Goal: Task Accomplishment & Management: Complete application form

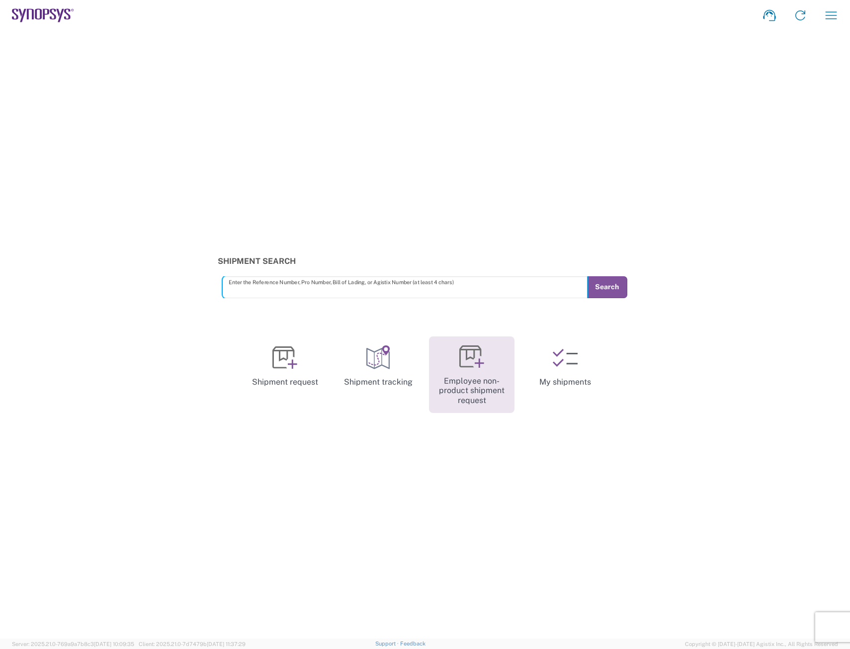
click at [477, 400] on link "Employee non-product shipment request" at bounding box center [472, 375] width 86 height 77
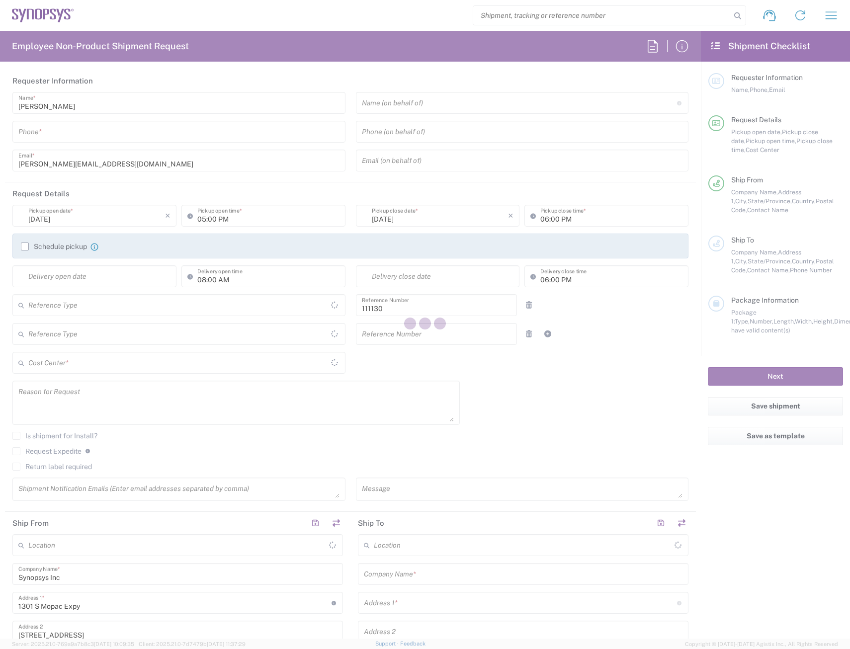
type input "[GEOGRAPHIC_DATA]"
type input "Department"
type input "Delivered at Place"
type input "US01, FAC, Austin 111130"
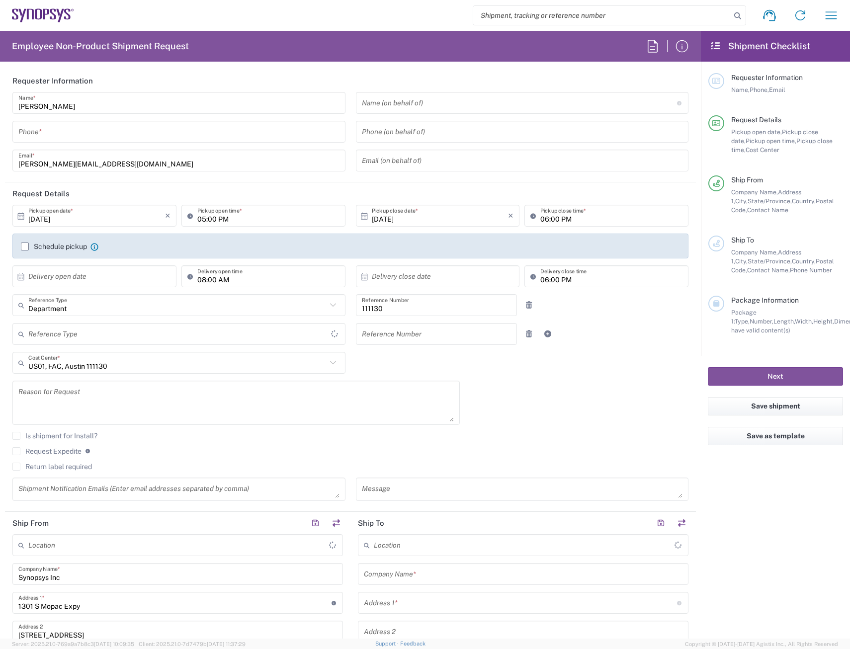
type input "[US_STATE]"
type input "[GEOGRAPHIC_DATA]"
type input "[GEOGRAPHIC_DATA] US26"
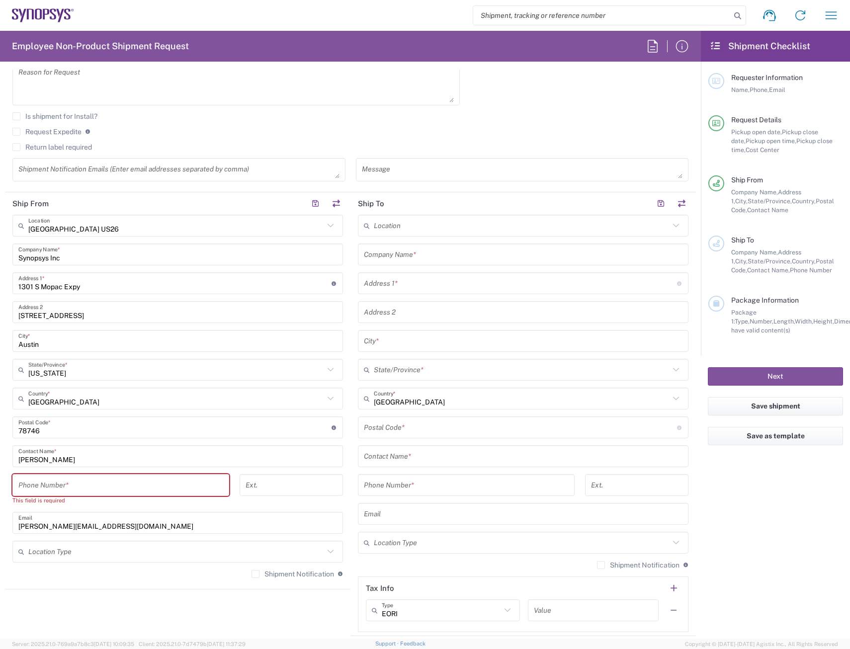
scroll to position [348, 0]
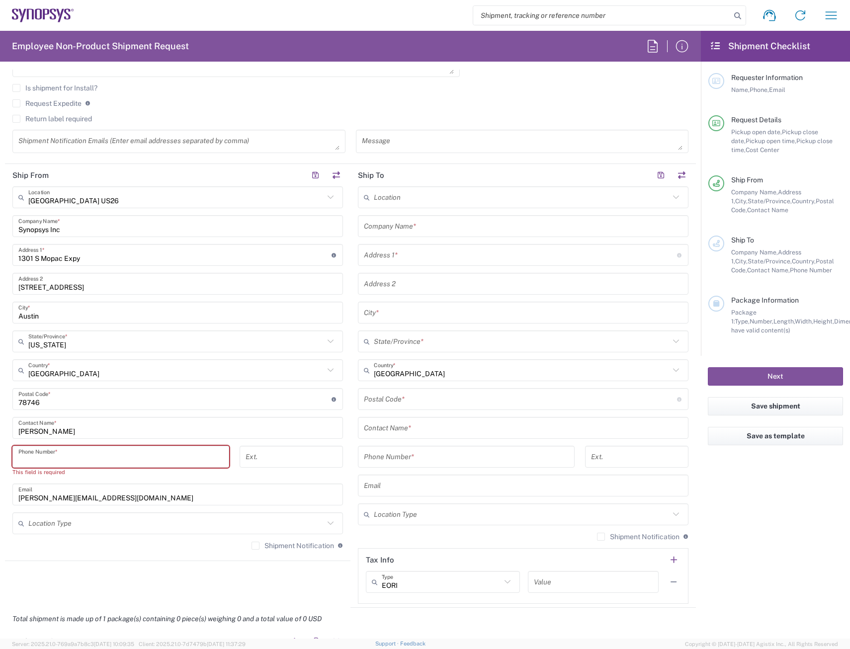
click at [33, 458] on input "tel" at bounding box center [120, 456] width 205 height 17
type input "5125677093"
type input "[PERSON_NAME][EMAIL_ADDRESS][DOMAIN_NAME]"
type input "Synopsys"
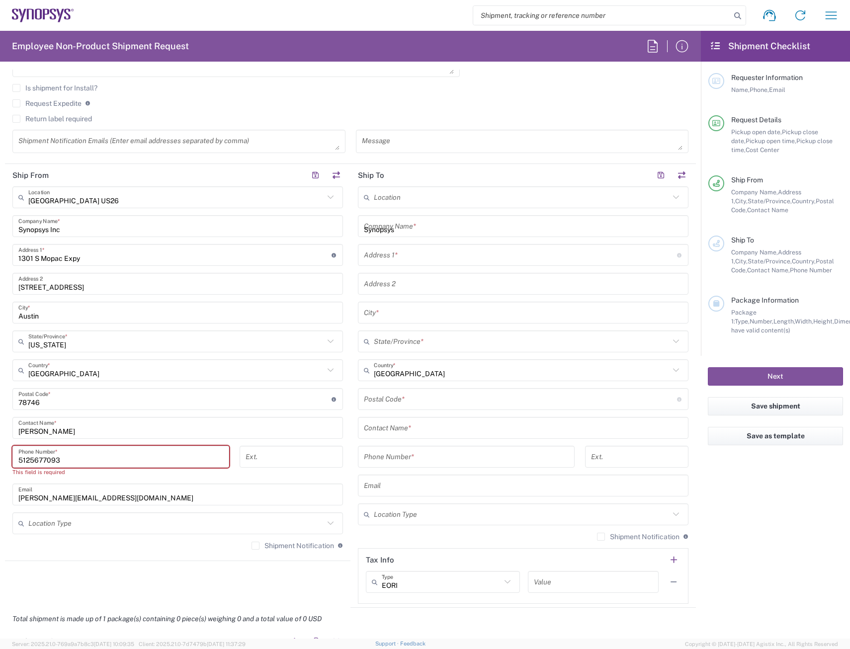
type input "5125677093"
type input "[PERSON_NAME][EMAIL_ADDRESS][DOMAIN_NAME]"
type input "[PERSON_NAME]"
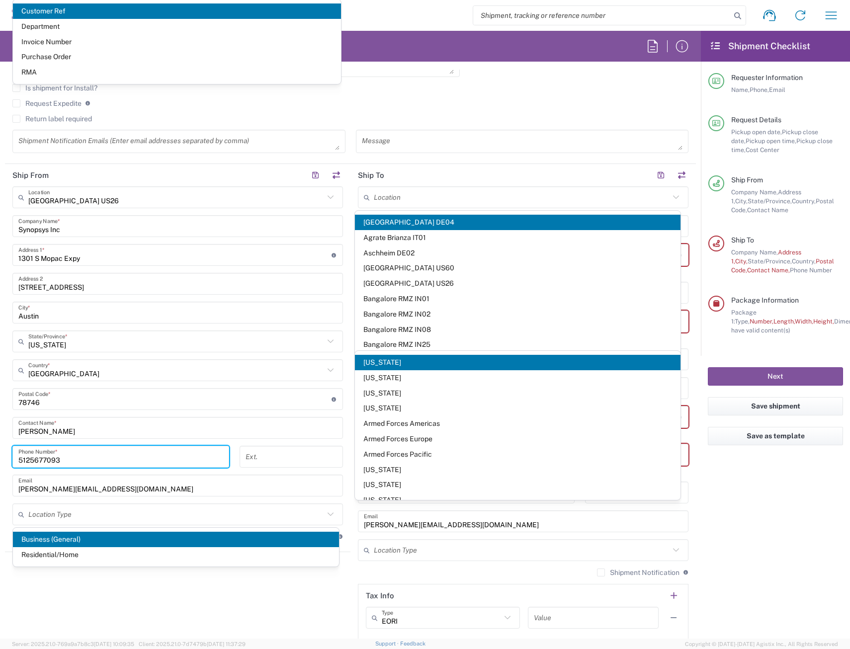
scroll to position [436, 0]
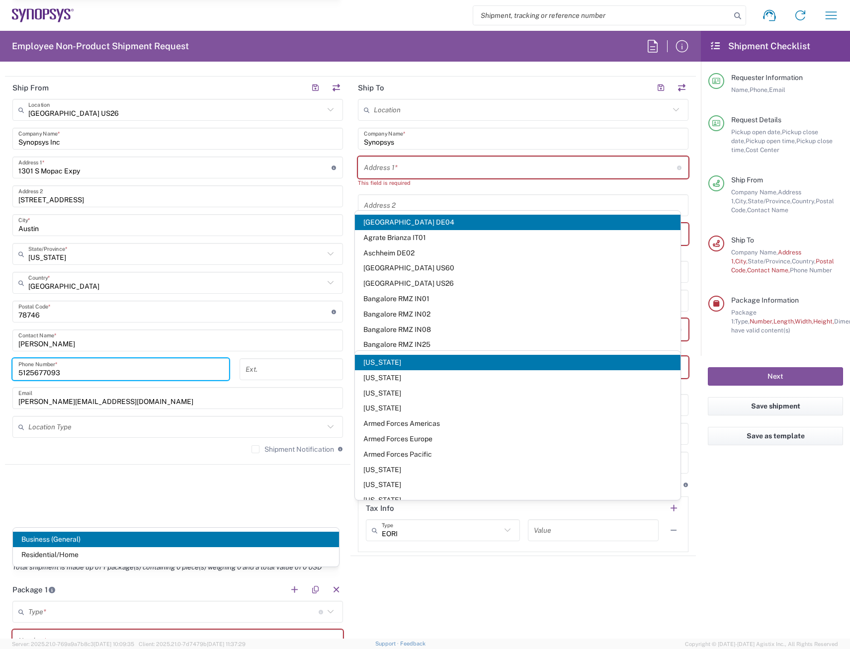
click at [398, 190] on div "Location [GEOGRAPHIC_DATA] DE04 Agrate Brianza IT01 [GEOGRAPHIC_DATA] DE02 [GEO…" at bounding box center [523, 325] width 331 height 453
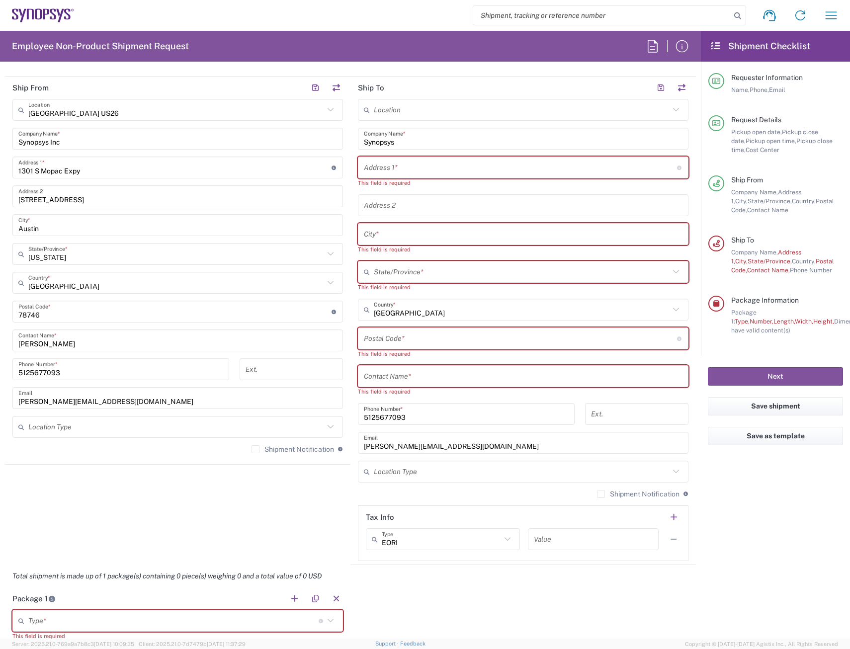
click at [401, 175] on input "text" at bounding box center [520, 167] width 313 height 17
click at [412, 141] on input "Synopsys" at bounding box center [523, 138] width 319 height 17
click at [392, 177] on div "Address 1 * For cross streets use street names with '&' or 'and' in between. Fo…" at bounding box center [523, 168] width 331 height 22
click at [393, 173] on input "text" at bounding box center [520, 167] width 313 height 17
click at [399, 169] on input "text" at bounding box center [520, 167] width 313 height 17
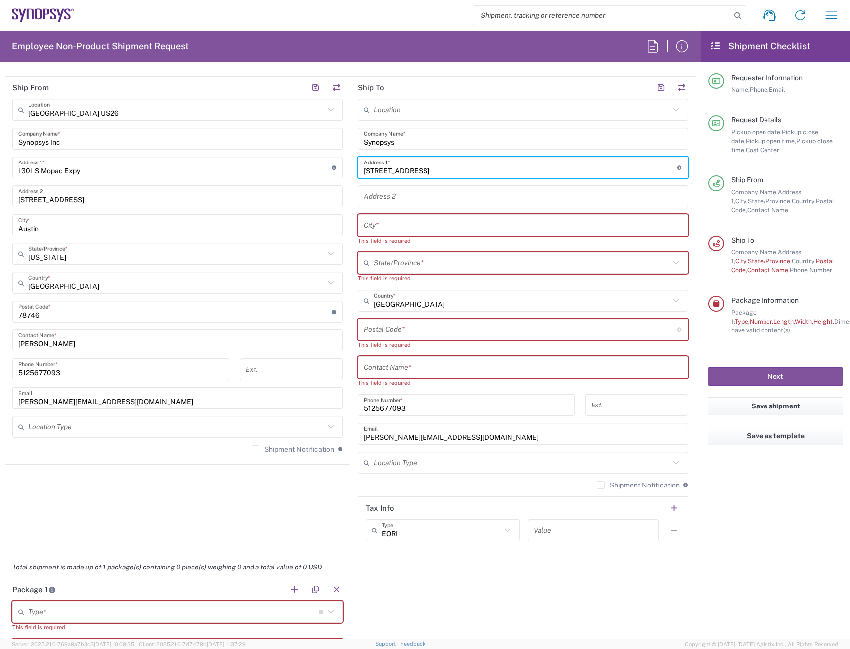
type input "[STREET_ADDRESS]"
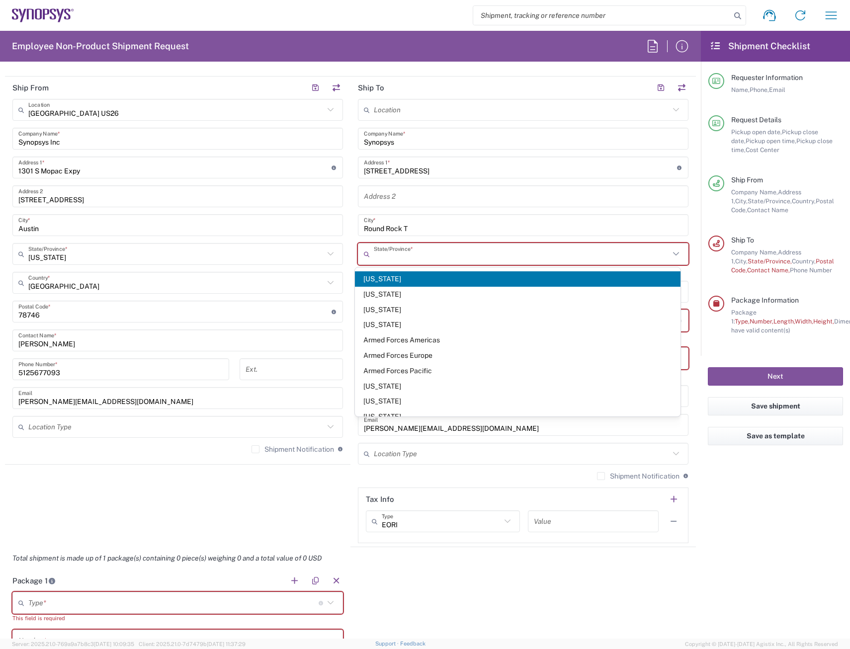
click at [405, 231] on input "Round Rock T" at bounding box center [523, 225] width 319 height 17
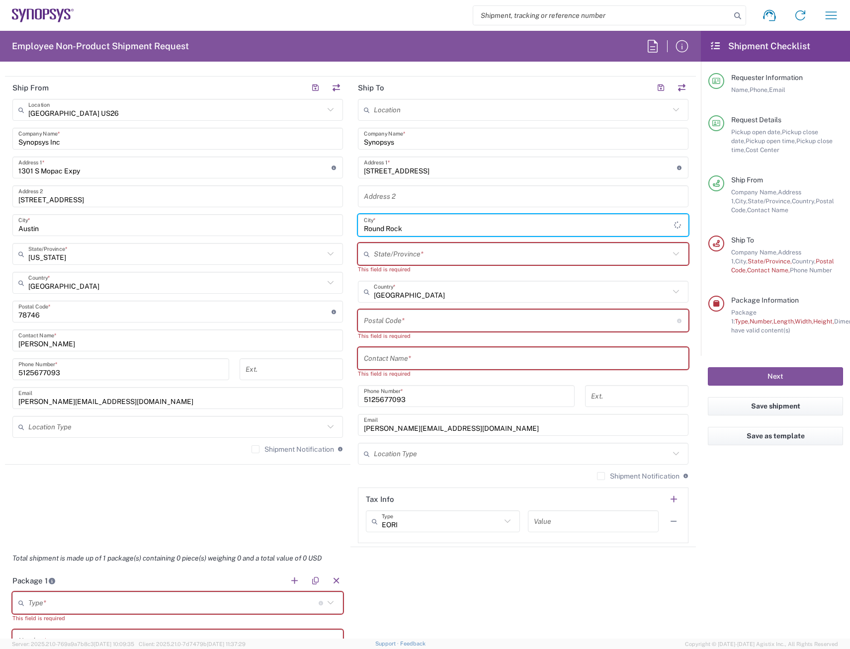
type input "Round Rock"
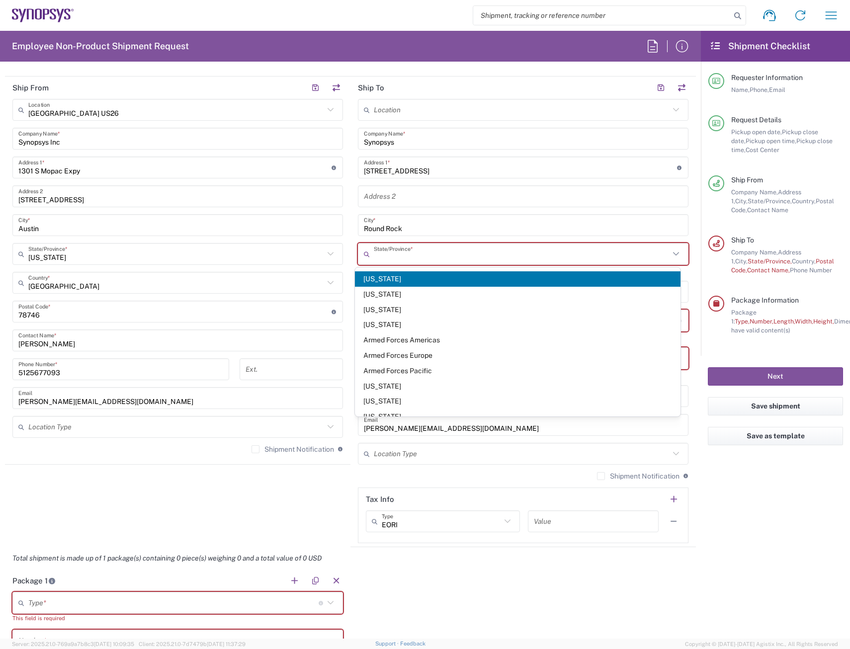
click at [393, 259] on input "text" at bounding box center [522, 254] width 296 height 17
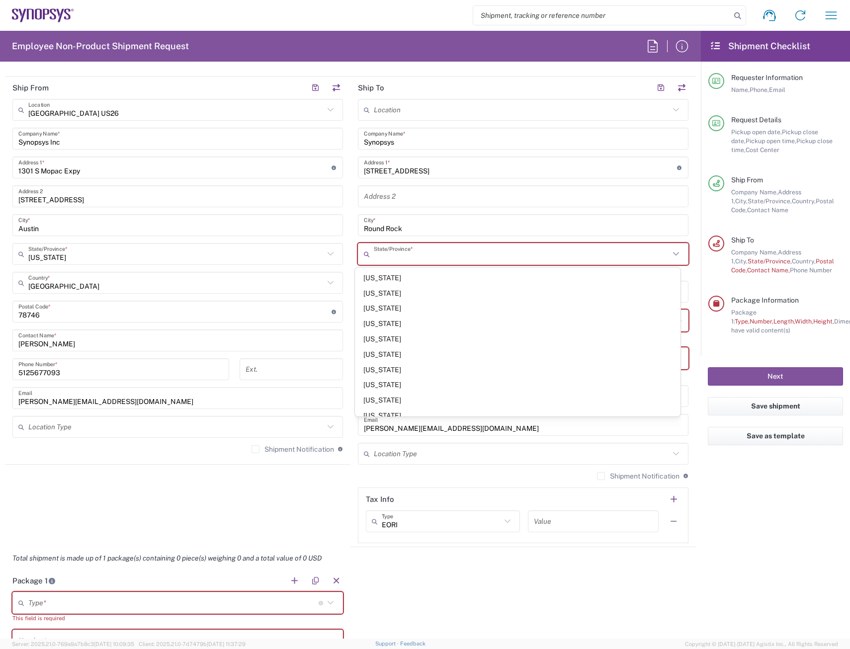
scroll to position [716, 0]
click at [378, 296] on span "[US_STATE]" at bounding box center [518, 297] width 326 height 15
type input "[US_STATE]"
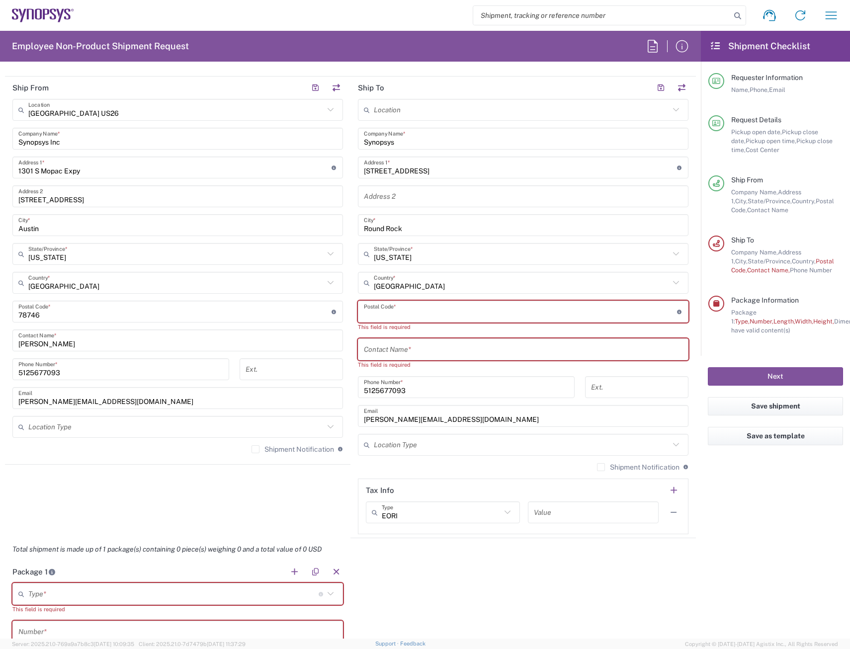
click at [427, 313] on input "undefined" at bounding box center [520, 311] width 313 height 17
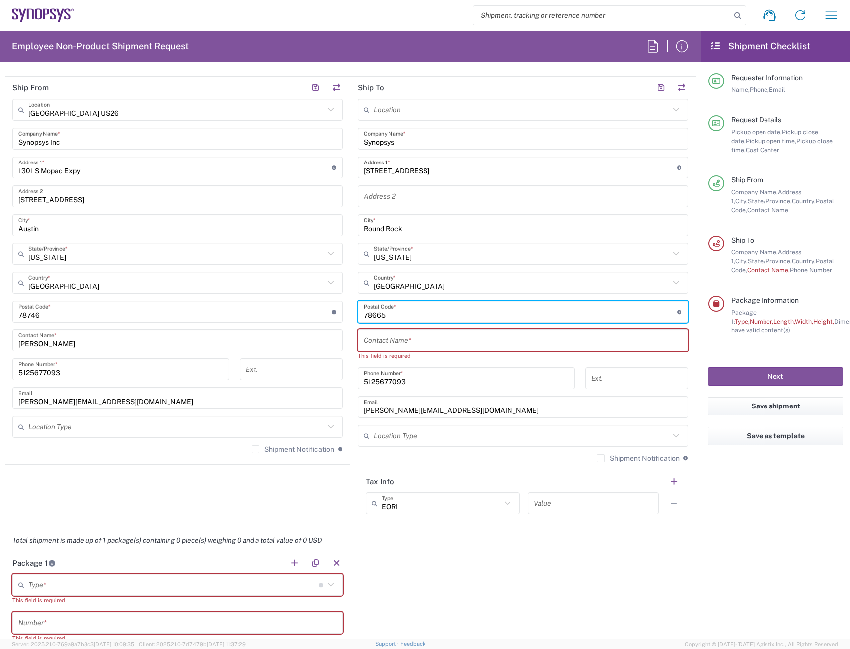
type input "78665"
click at [422, 344] on input "text" at bounding box center [523, 340] width 319 height 17
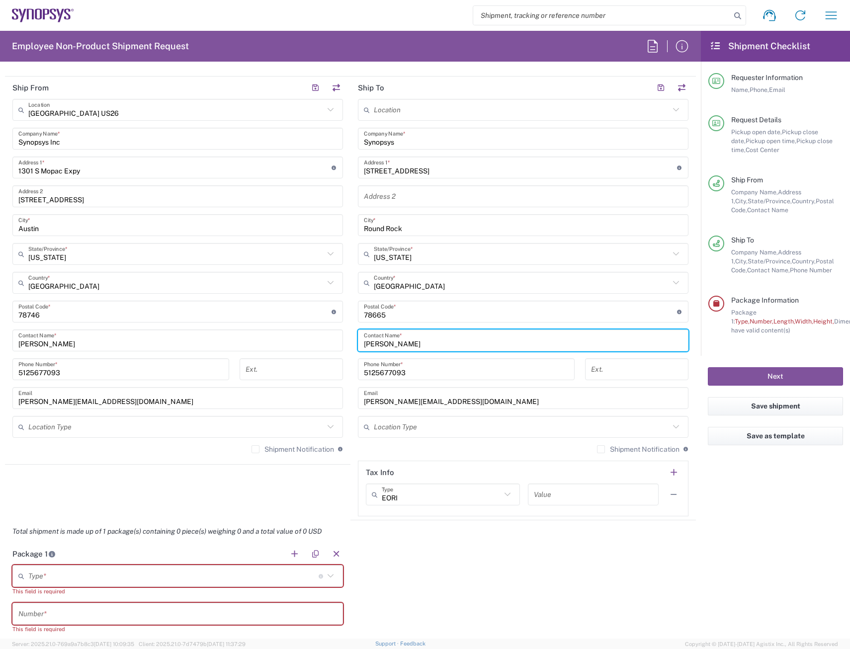
type input "[PERSON_NAME]"
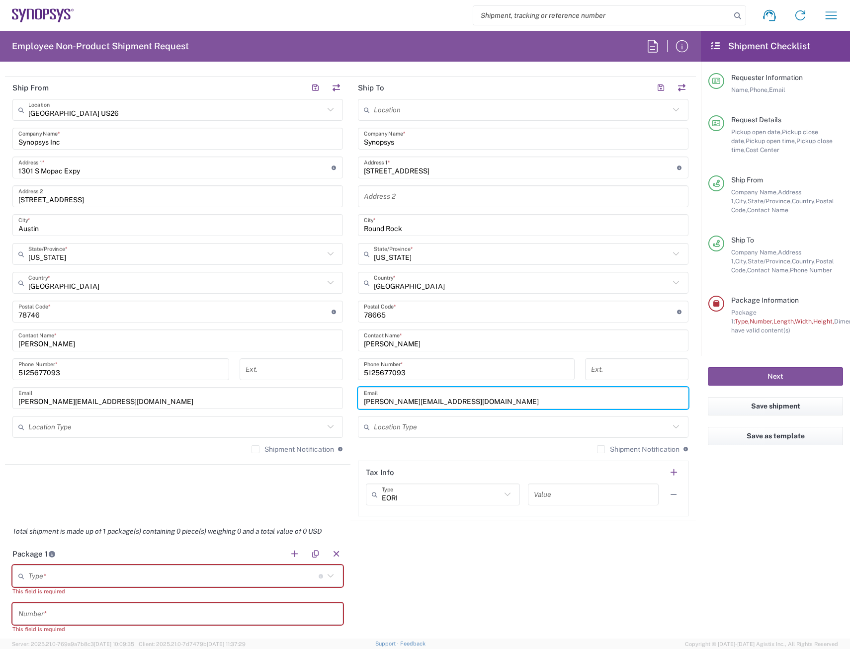
drag, startPoint x: 448, startPoint y: 404, endPoint x: 233, endPoint y: 423, distance: 215.6
click at [233, 423] on div "Ship From [GEOGRAPHIC_DATA] [GEOGRAPHIC_DATA] Location [GEOGRAPHIC_DATA] [GEOGR…" at bounding box center [350, 299] width 691 height 444
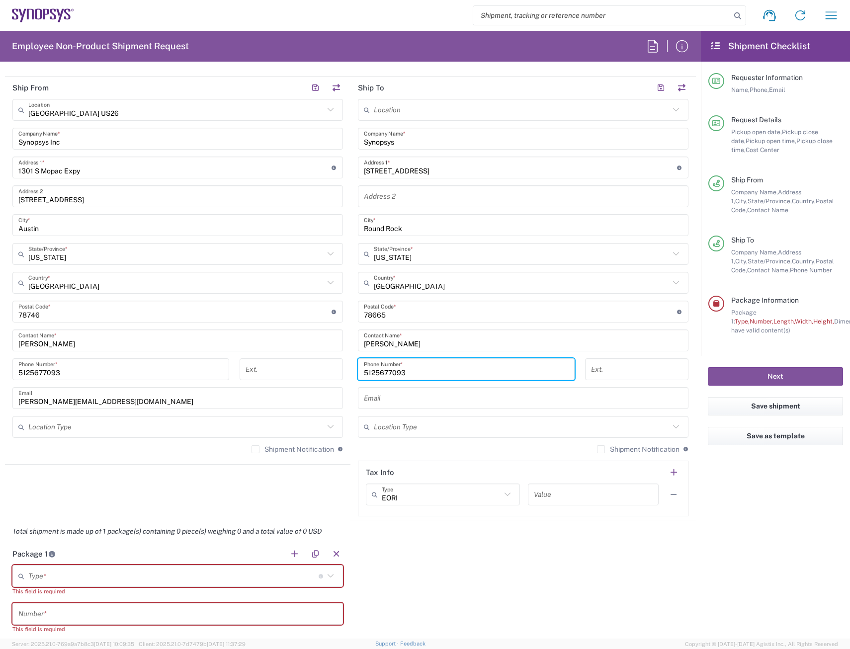
drag, startPoint x: 430, startPoint y: 371, endPoint x: 230, endPoint y: 399, distance: 201.9
click at [243, 399] on div "Ship From [GEOGRAPHIC_DATA] [GEOGRAPHIC_DATA] Location [GEOGRAPHIC_DATA] [GEOGR…" at bounding box center [350, 299] width 691 height 444
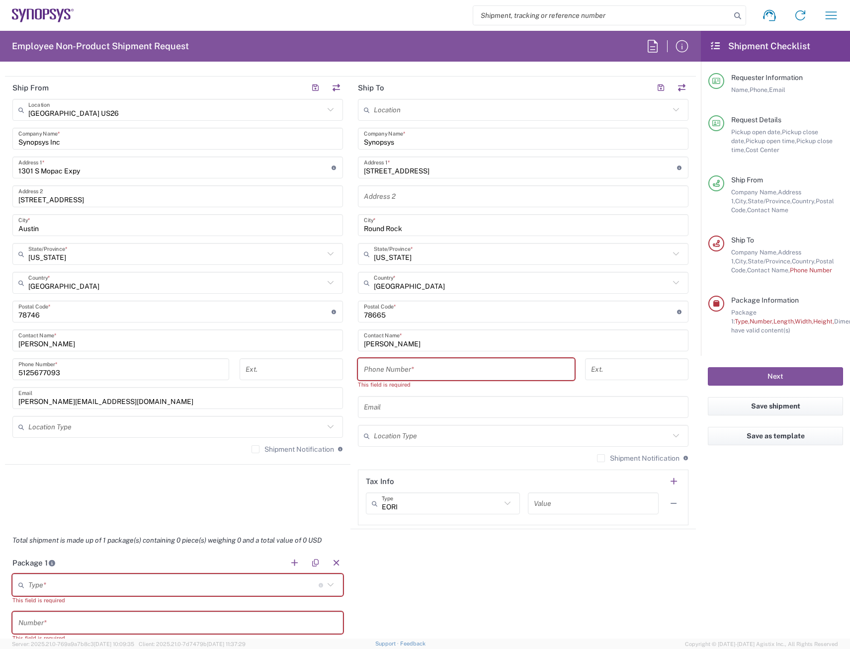
click at [401, 405] on input "text" at bounding box center [523, 407] width 319 height 17
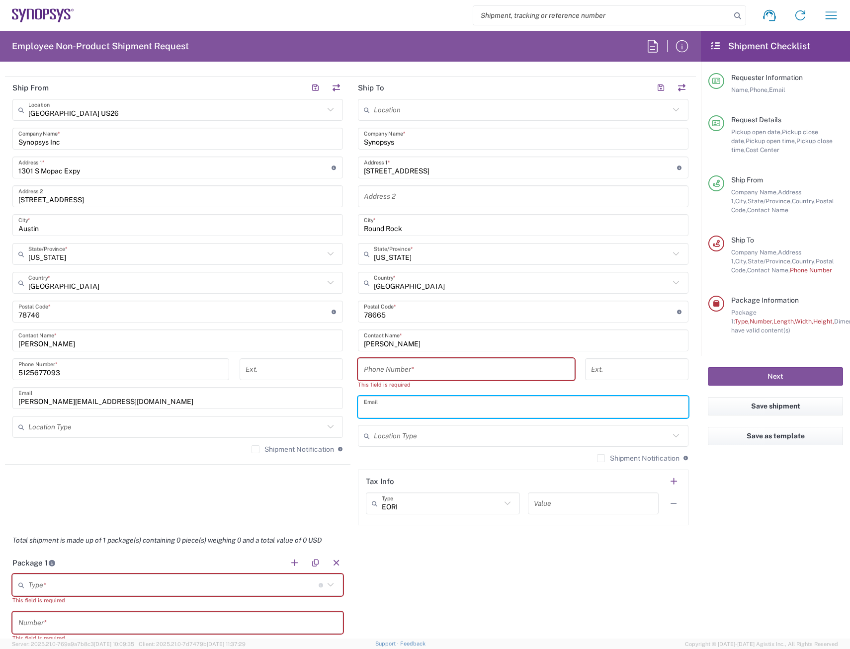
paste input "[EMAIL_ADDRESS][DOMAIN_NAME]"
type input "[EMAIL_ADDRESS][DOMAIN_NAME]"
click at [445, 373] on input "tel" at bounding box center [466, 369] width 205 height 17
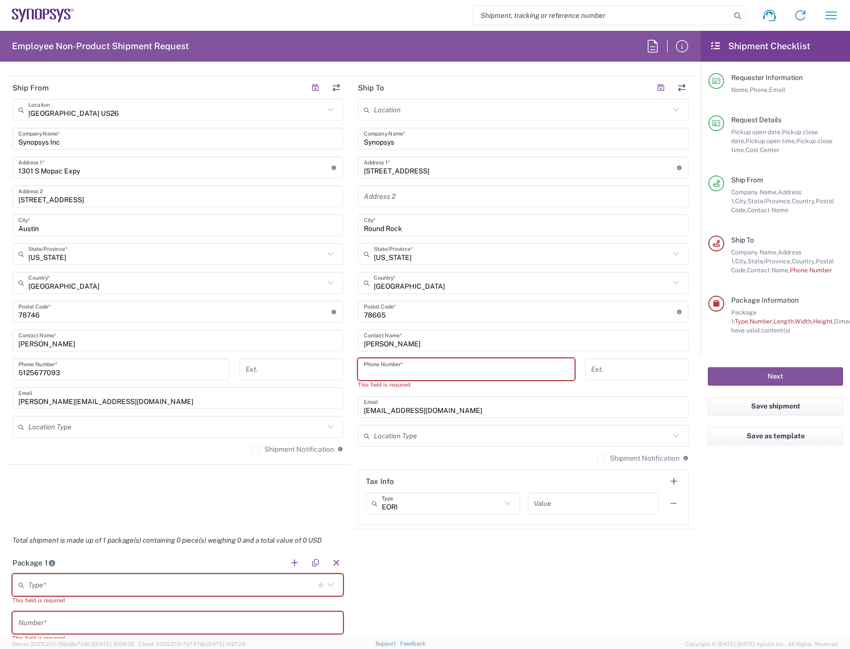
paste input "[PHONE_NUMBER]"
click at [371, 371] on input "[PHONE_NUMBER]" at bounding box center [466, 369] width 205 height 17
click at [376, 372] on input "650.799.4772" at bounding box center [466, 369] width 205 height 17
click at [389, 374] on input "650799.4772" at bounding box center [466, 369] width 205 height 17
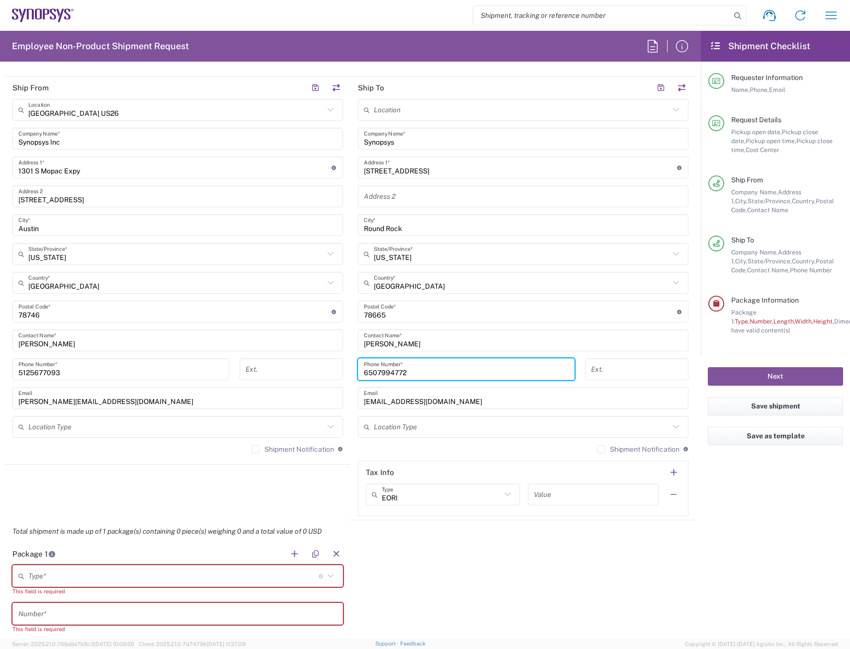
type input "6507994772"
click at [436, 545] on div "Package 1 Type * Material used to package goods Bale(s) Basket(s) Bolt(s) Bottl…" at bounding box center [350, 654] width 691 height 222
click at [201, 583] on input "text" at bounding box center [173, 576] width 290 height 17
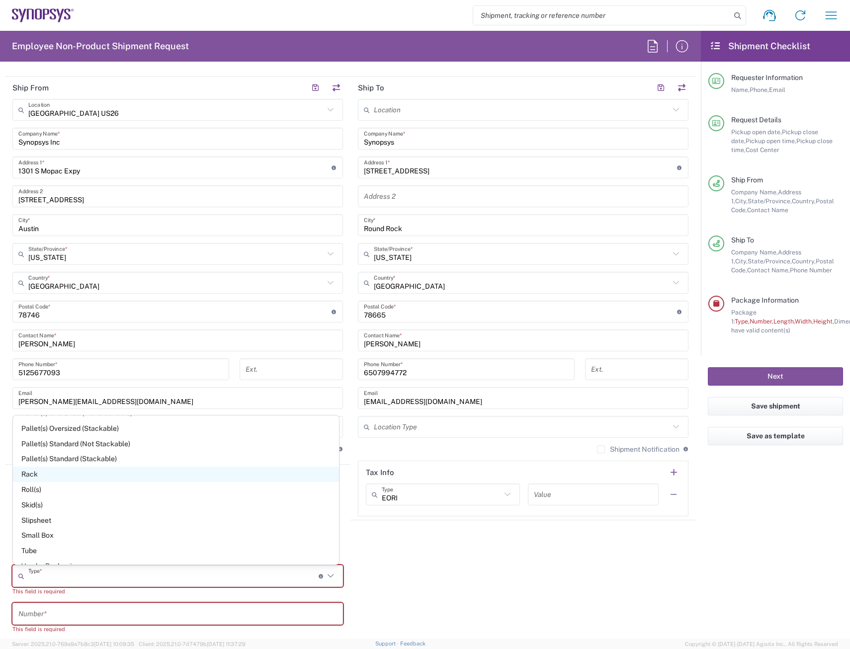
scroll to position [440, 0]
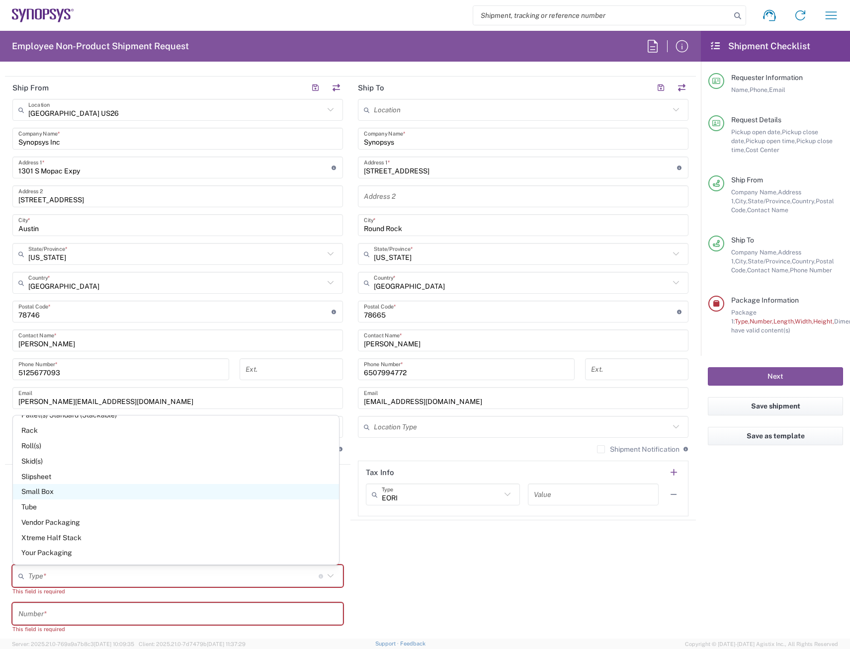
click at [51, 494] on span "Small Box" at bounding box center [176, 491] width 326 height 15
type input "Small Box"
type input "12.25"
type input "11"
type input "1.5"
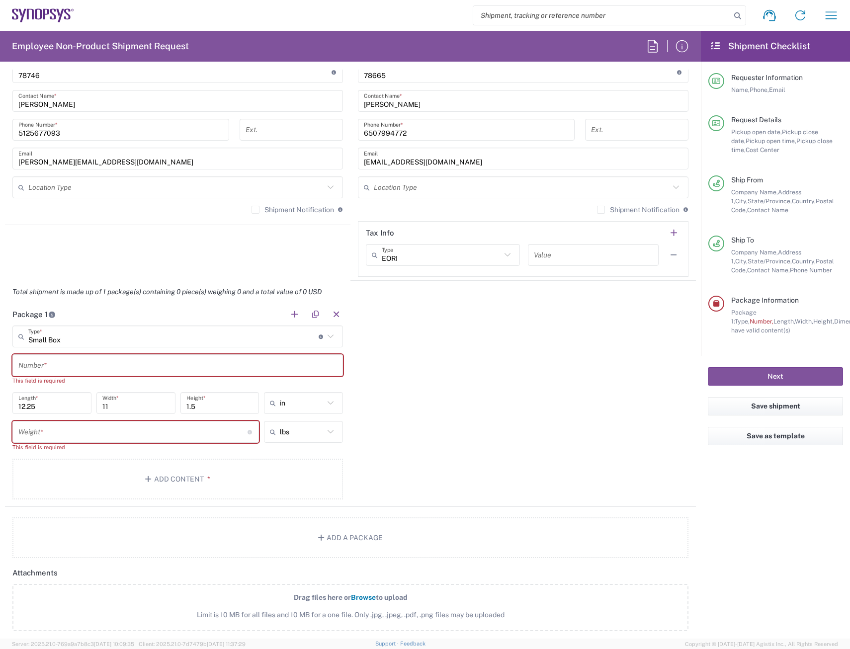
scroll to position [684, 0]
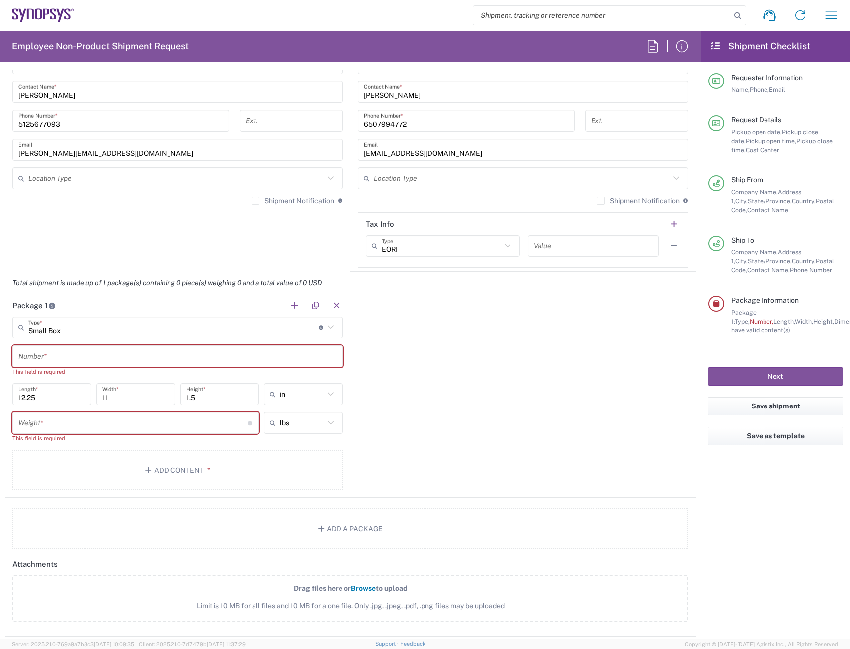
click at [51, 360] on input "text" at bounding box center [177, 356] width 319 height 17
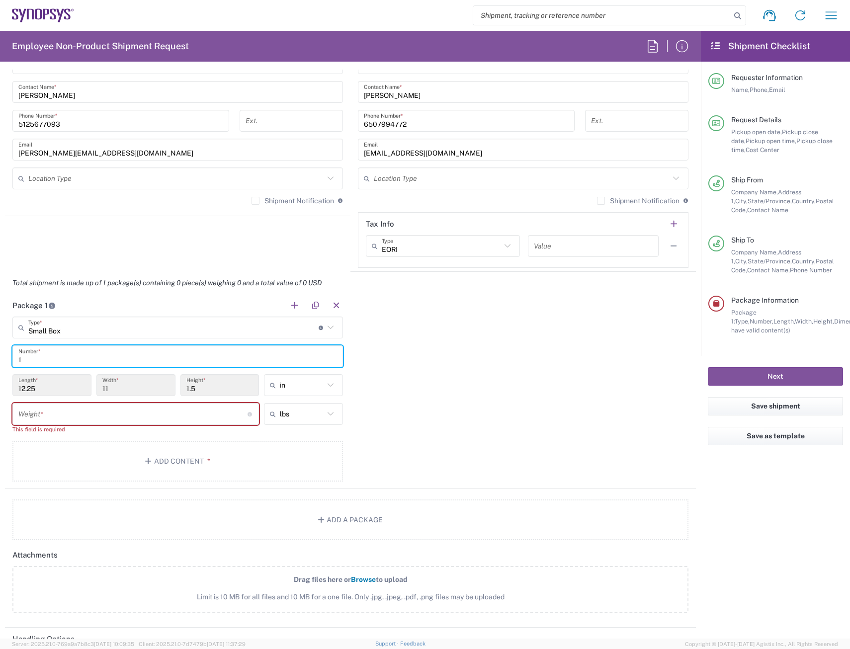
type input "1"
click at [50, 409] on input "number" at bounding box center [132, 414] width 229 height 17
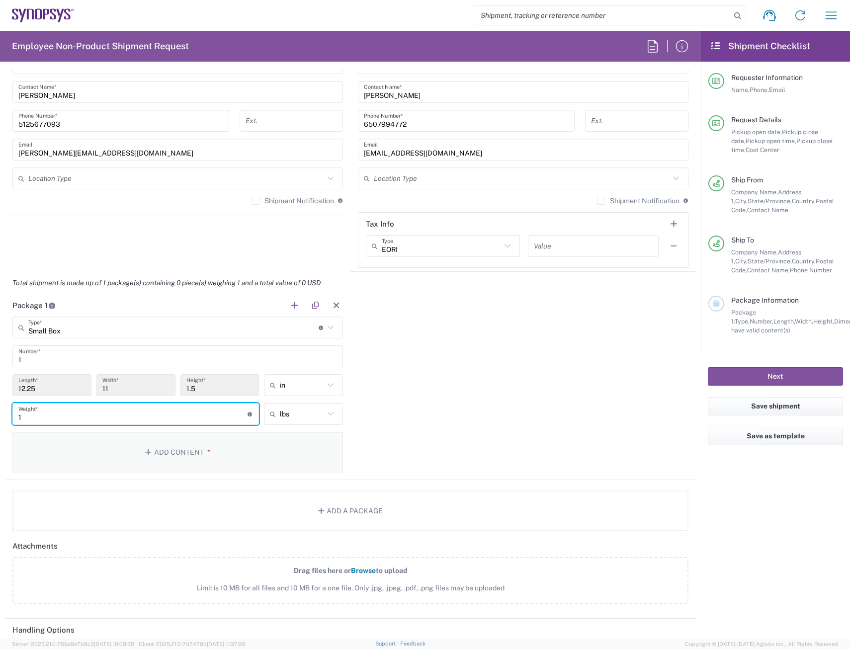
type input "1"
click at [63, 458] on button "Add Content *" at bounding box center [177, 452] width 331 height 41
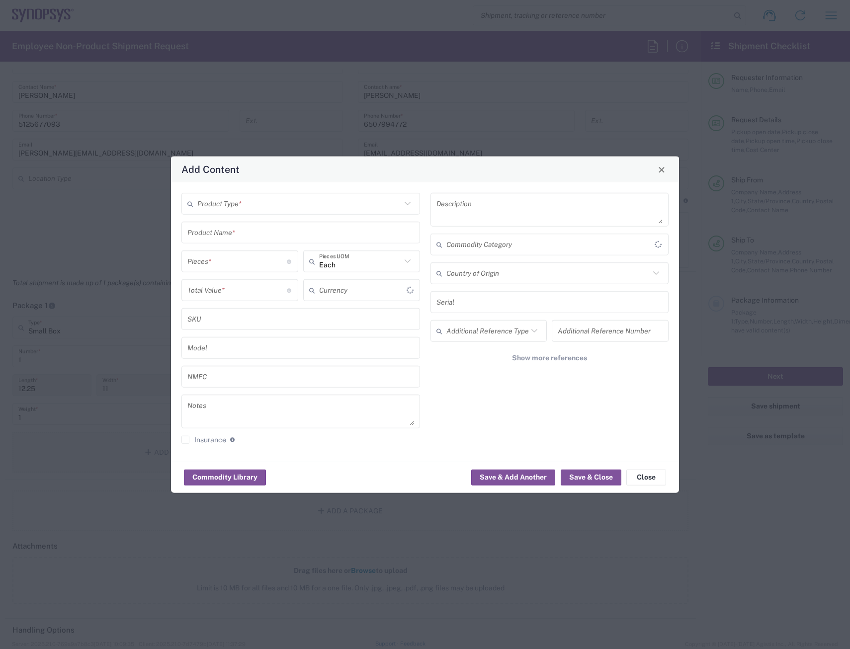
type input "US Dollar"
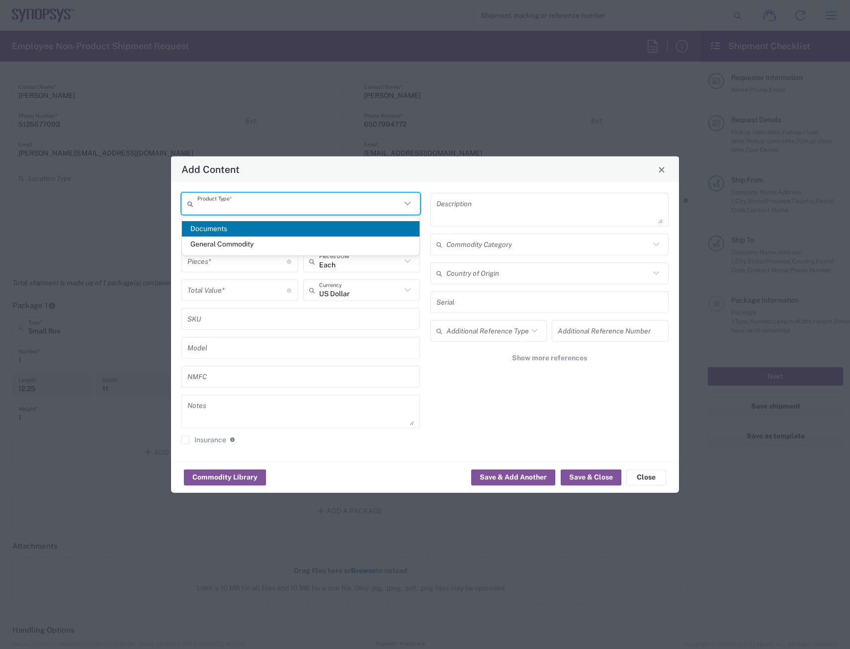
click at [283, 200] on input "text" at bounding box center [299, 203] width 204 height 17
click at [247, 244] on span "General Commodity" at bounding box center [301, 244] width 238 height 15
type input "General Commodity"
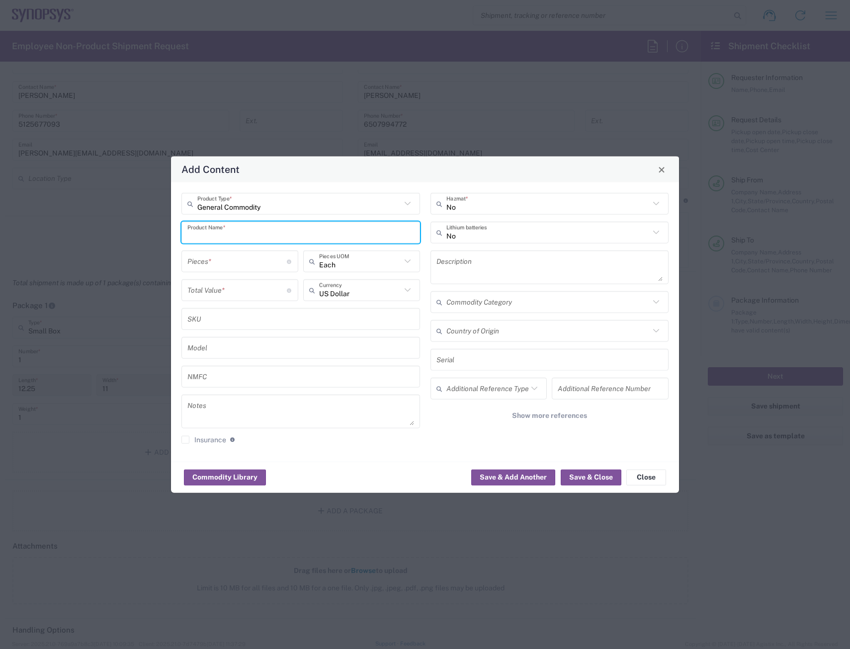
click at [240, 228] on input "text" at bounding box center [300, 232] width 227 height 17
click at [227, 259] on div "Baseball Hat" at bounding box center [300, 256] width 237 height 17
type input "Baseball Hat"
type textarea "Clothing / Accessories"
click at [215, 265] on input "number" at bounding box center [236, 261] width 99 height 17
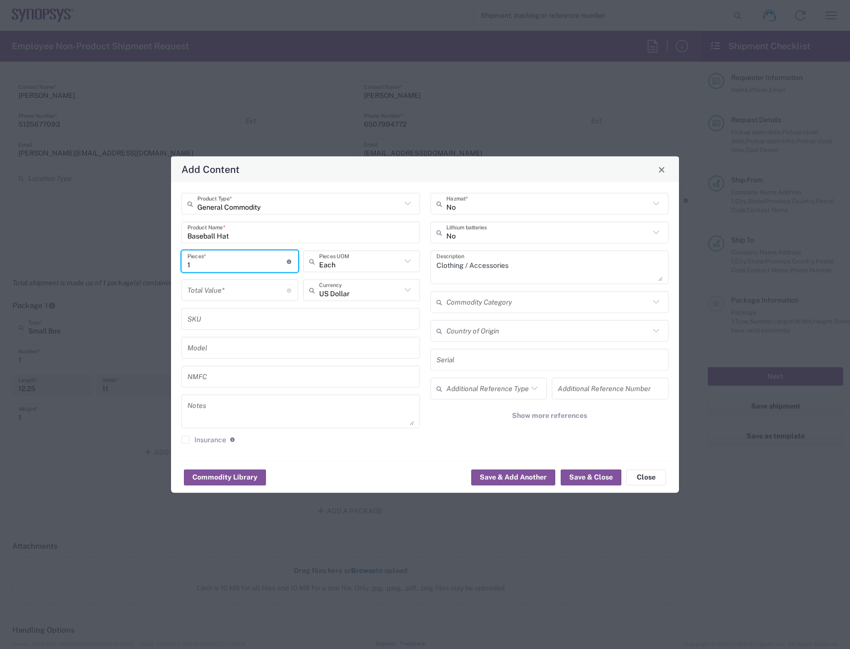
type input "1"
click at [215, 295] on input "number" at bounding box center [236, 289] width 99 height 17
type input "5"
type input "25"
click at [591, 478] on button "Save & Close" at bounding box center [591, 477] width 61 height 16
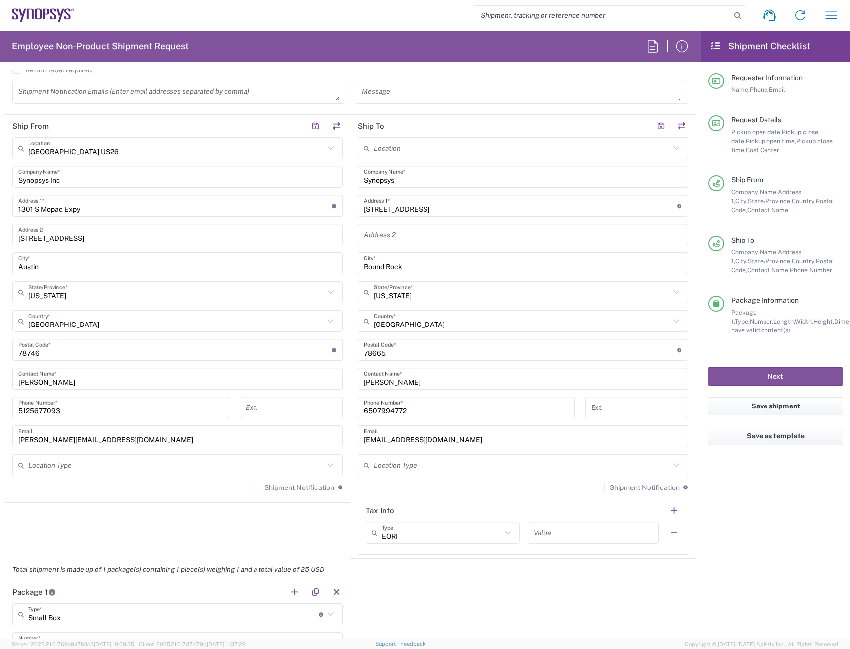
scroll to position [398, 0]
click at [727, 384] on button "Next" at bounding box center [775, 376] width 135 height 18
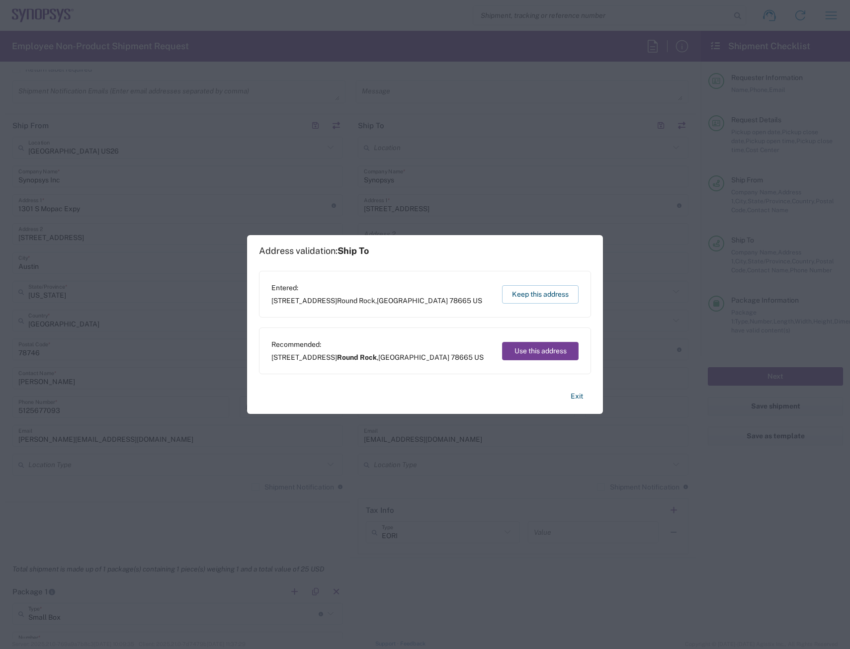
click at [531, 356] on button "Use this address" at bounding box center [540, 351] width 77 height 18
type input "Round Rock"
type input "[US_STATE]"
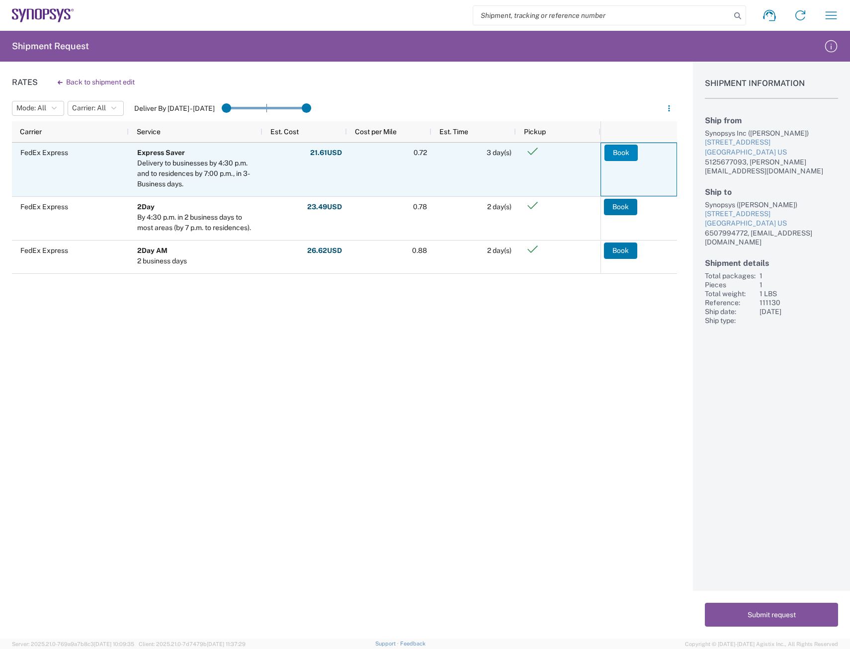
click at [618, 151] on button "Book" at bounding box center [621, 153] width 33 height 16
